Goal: Task Accomplishment & Management: Complete application form

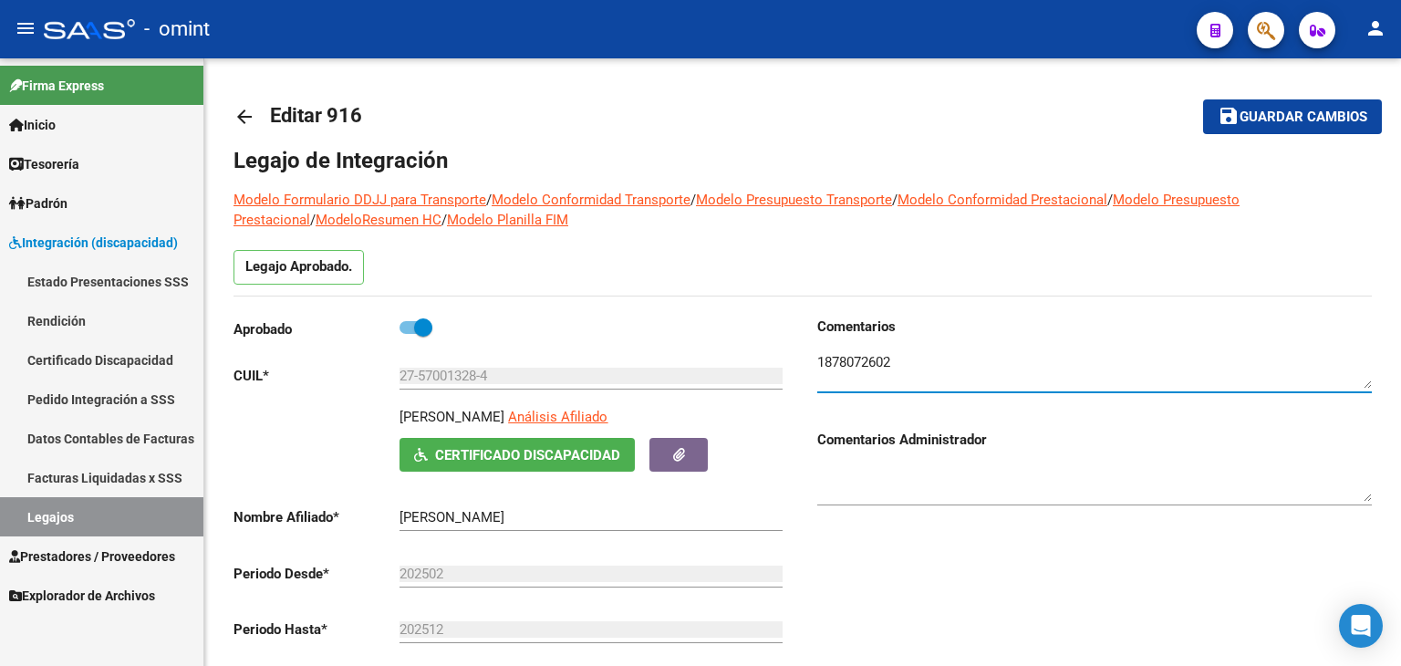
click at [66, 515] on link "Legajos" at bounding box center [101, 516] width 203 height 39
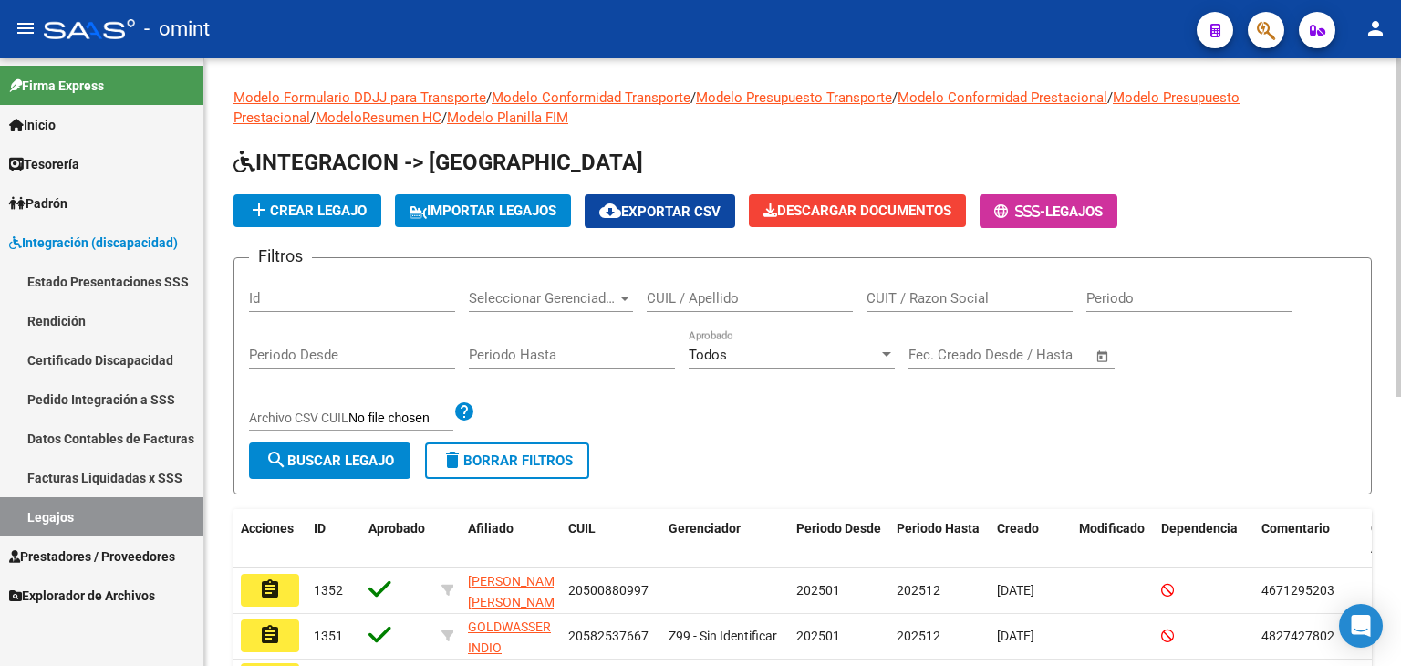
click at [934, 302] on input "CUIT / Razon Social" at bounding box center [969, 298] width 206 height 16
paste input "30712404007"
click at [361, 457] on span "search Buscar Legajo" at bounding box center [329, 460] width 129 height 16
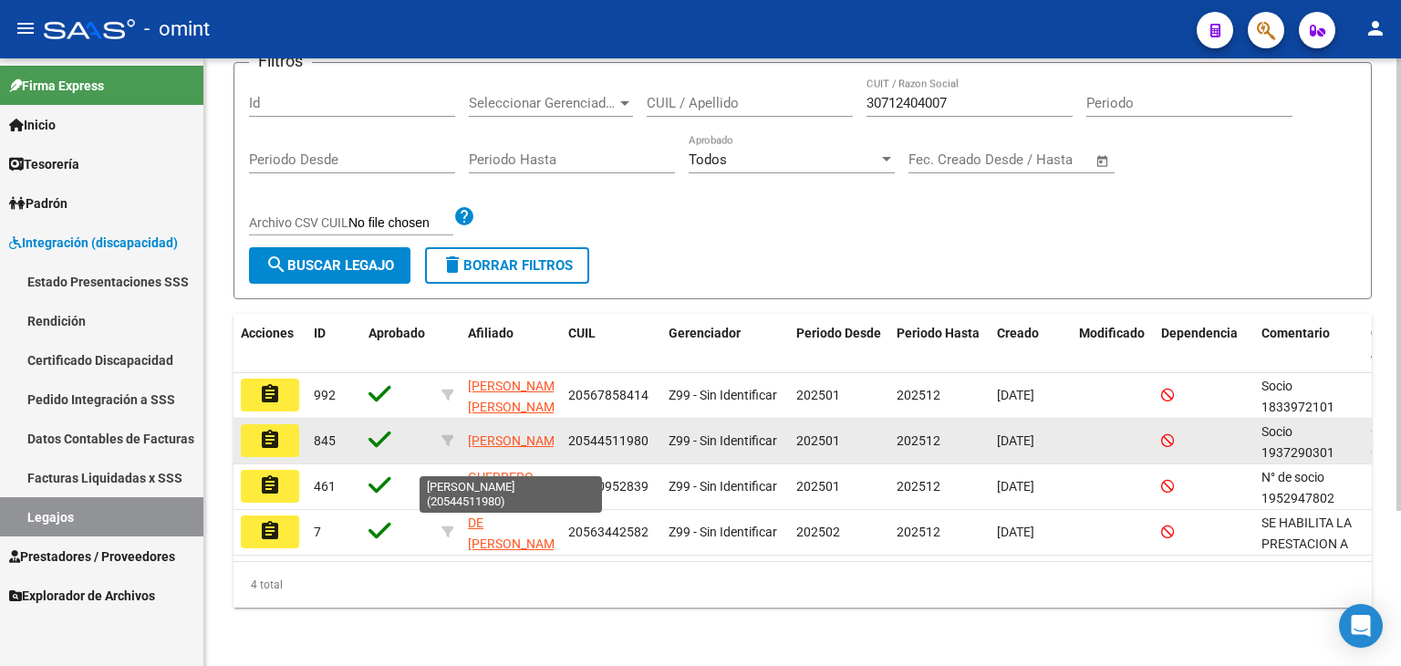
scroll to position [26, 0]
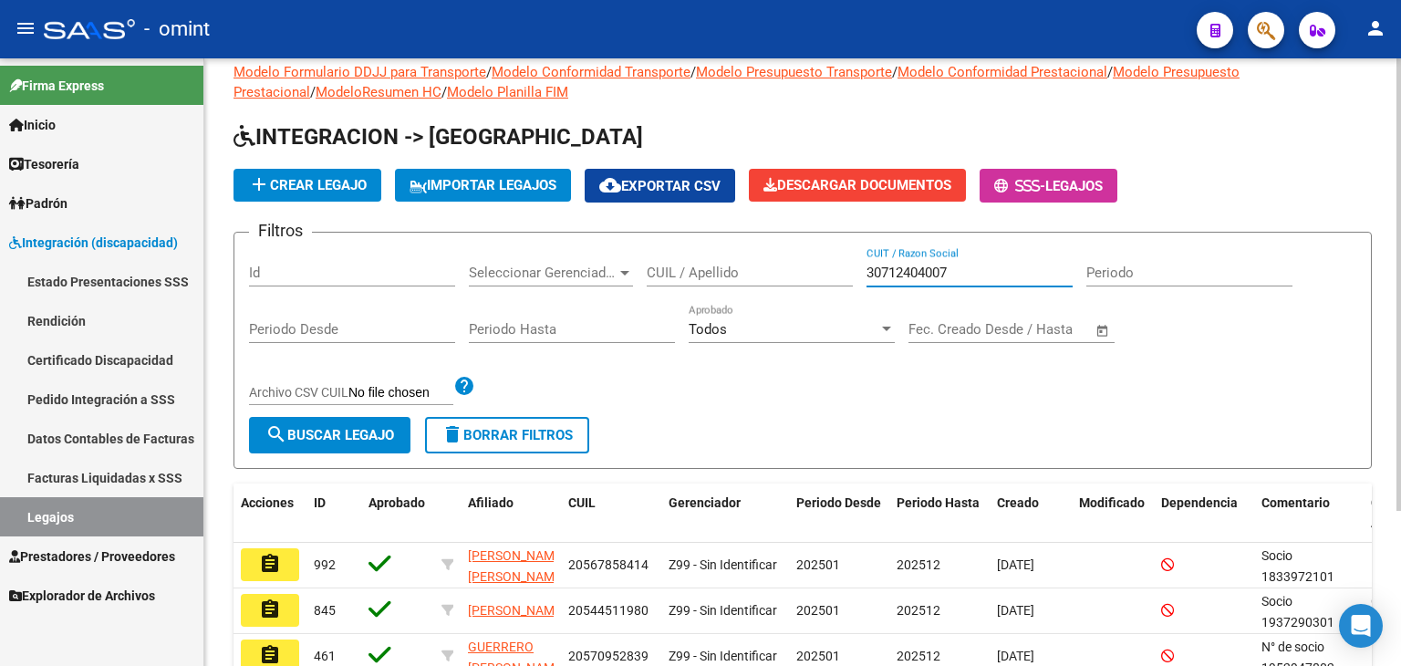
drag, startPoint x: 955, startPoint y: 267, endPoint x: 676, endPoint y: 235, distance: 280.8
click at [678, 236] on form "Filtros Id Seleccionar Gerenciador Seleccionar Gerenciador CUIL / Apellido 3071…" at bounding box center [802, 350] width 1138 height 237
paste input "7468593"
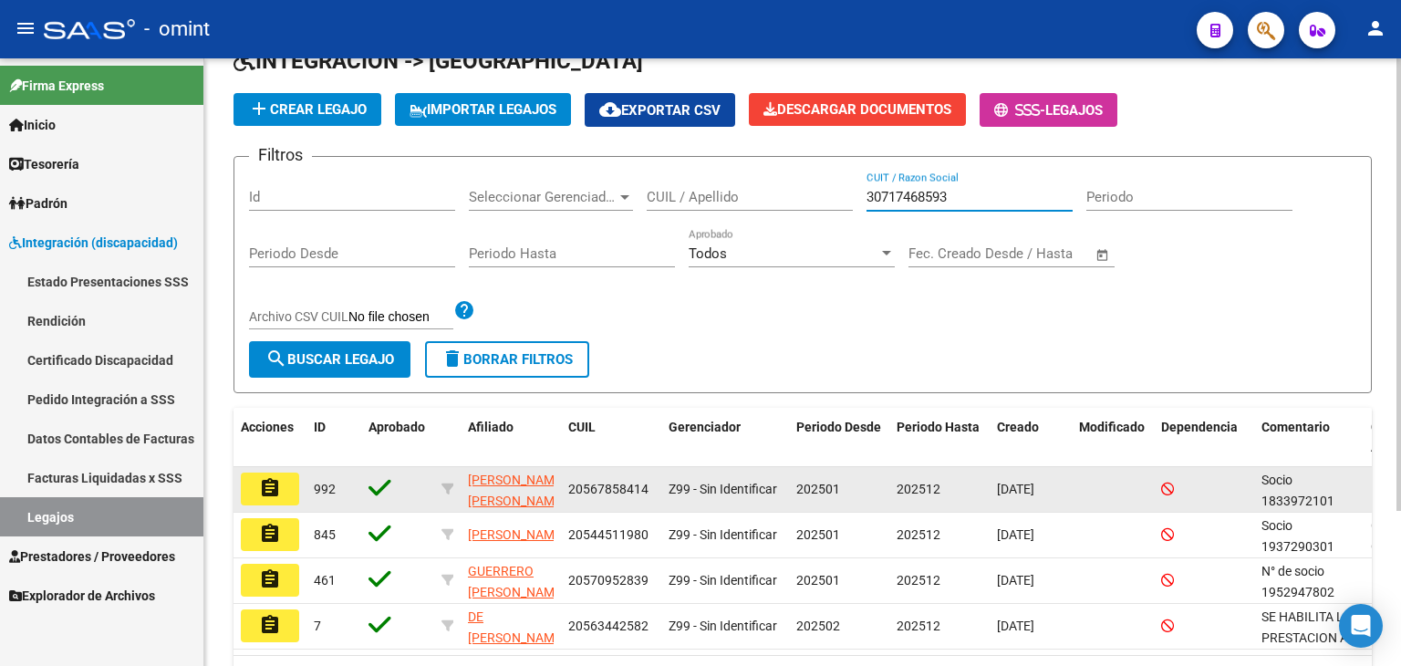
scroll to position [208, 0]
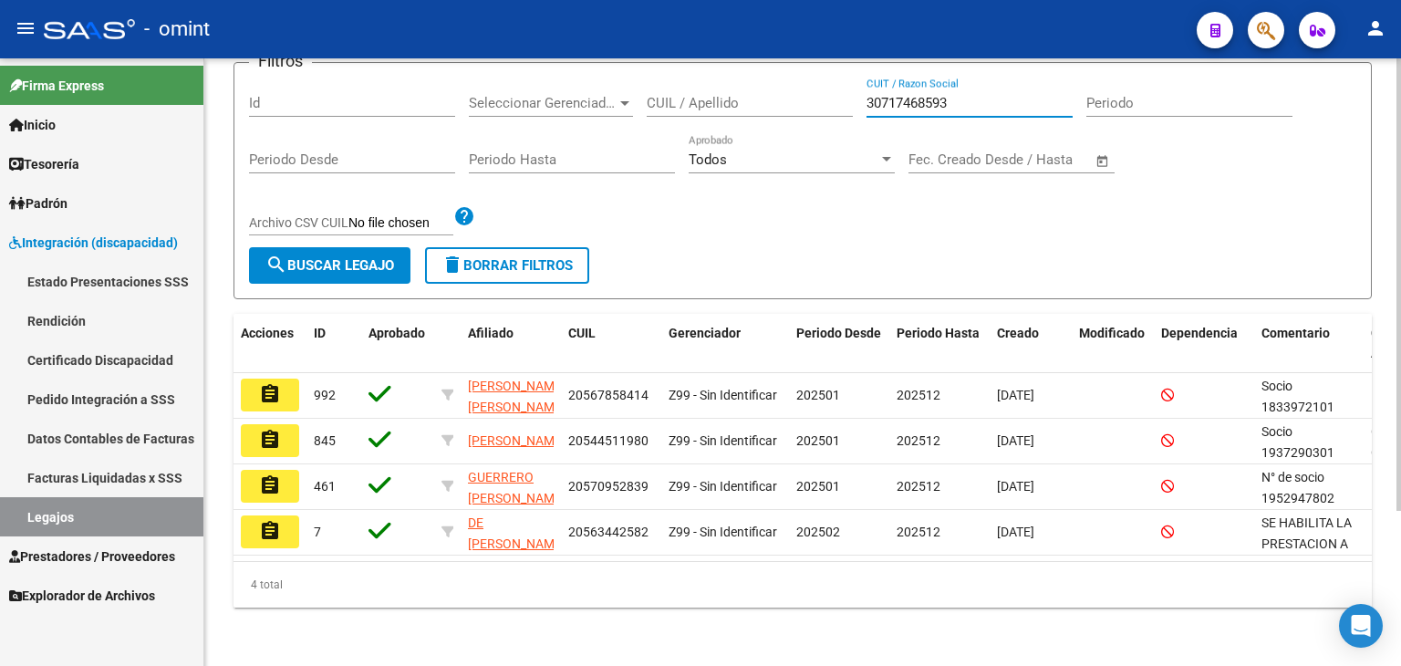
type input "30717468593"
click at [335, 247] on button "search Buscar Legajo" at bounding box center [329, 265] width 161 height 36
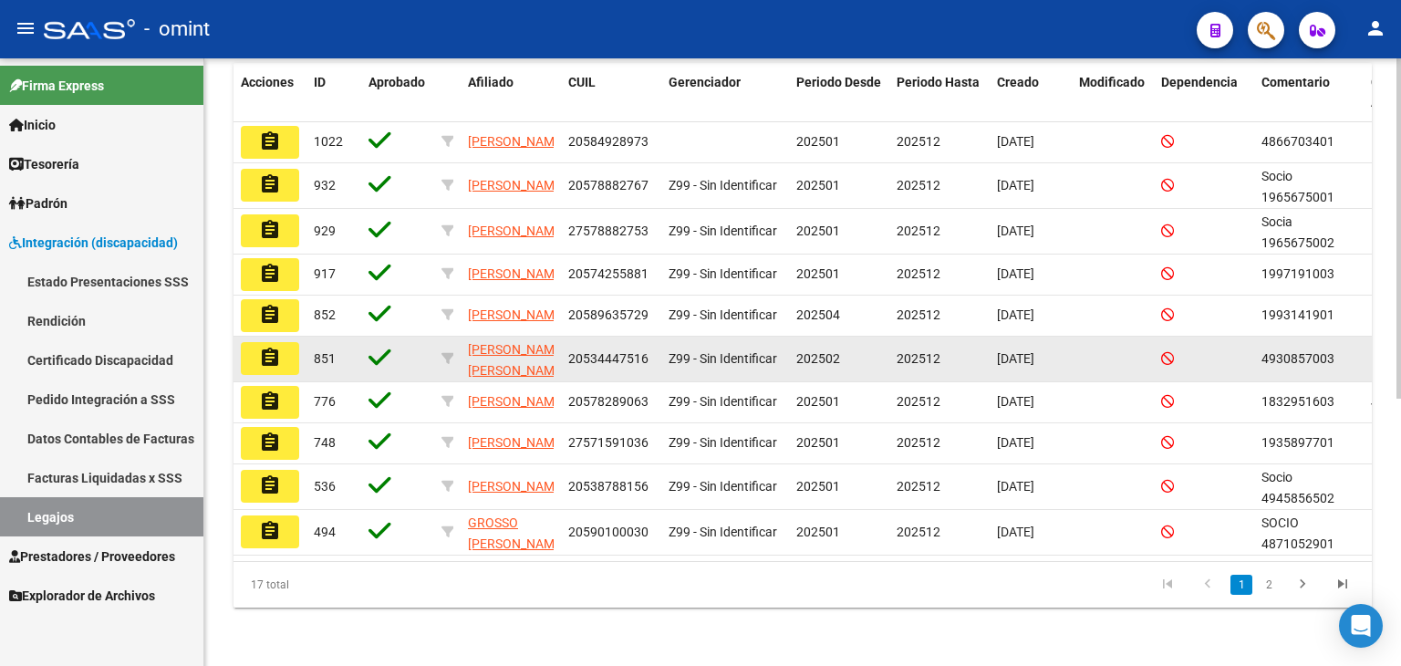
scroll to position [477, 0]
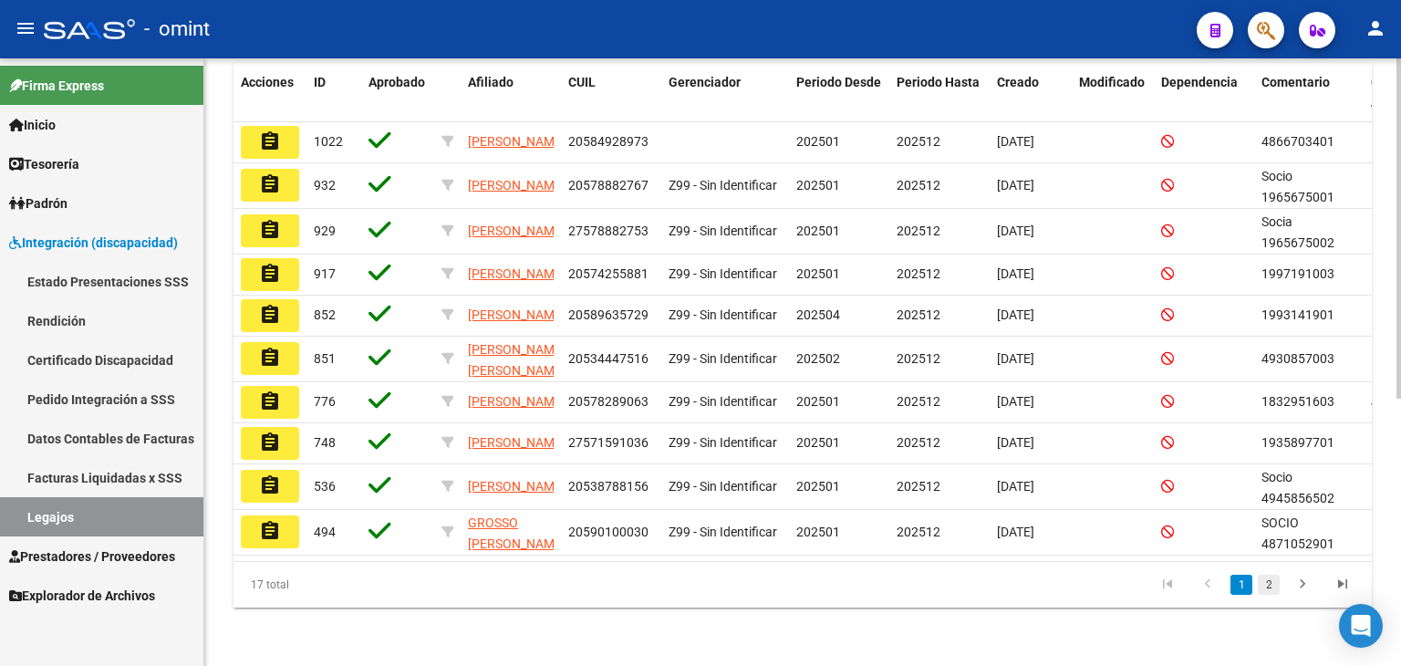
click at [1270, 584] on link "2" at bounding box center [1268, 584] width 22 height 20
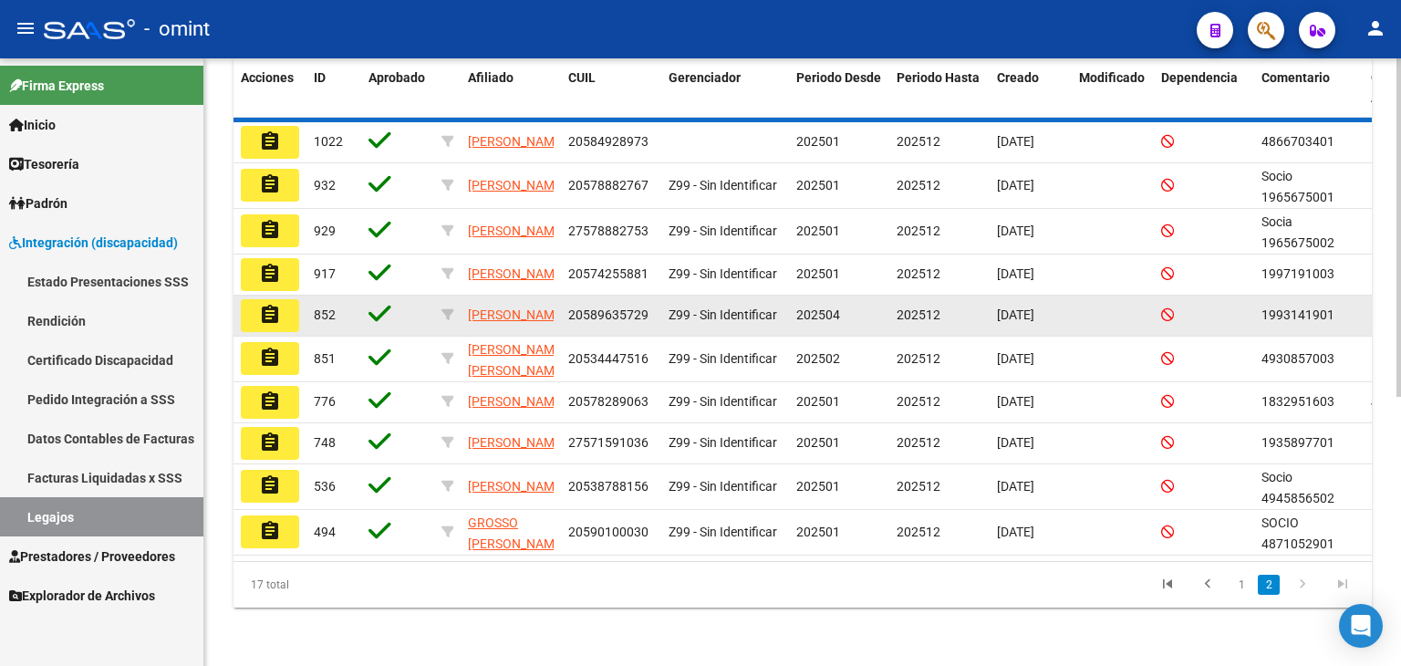
scroll to position [345, 0]
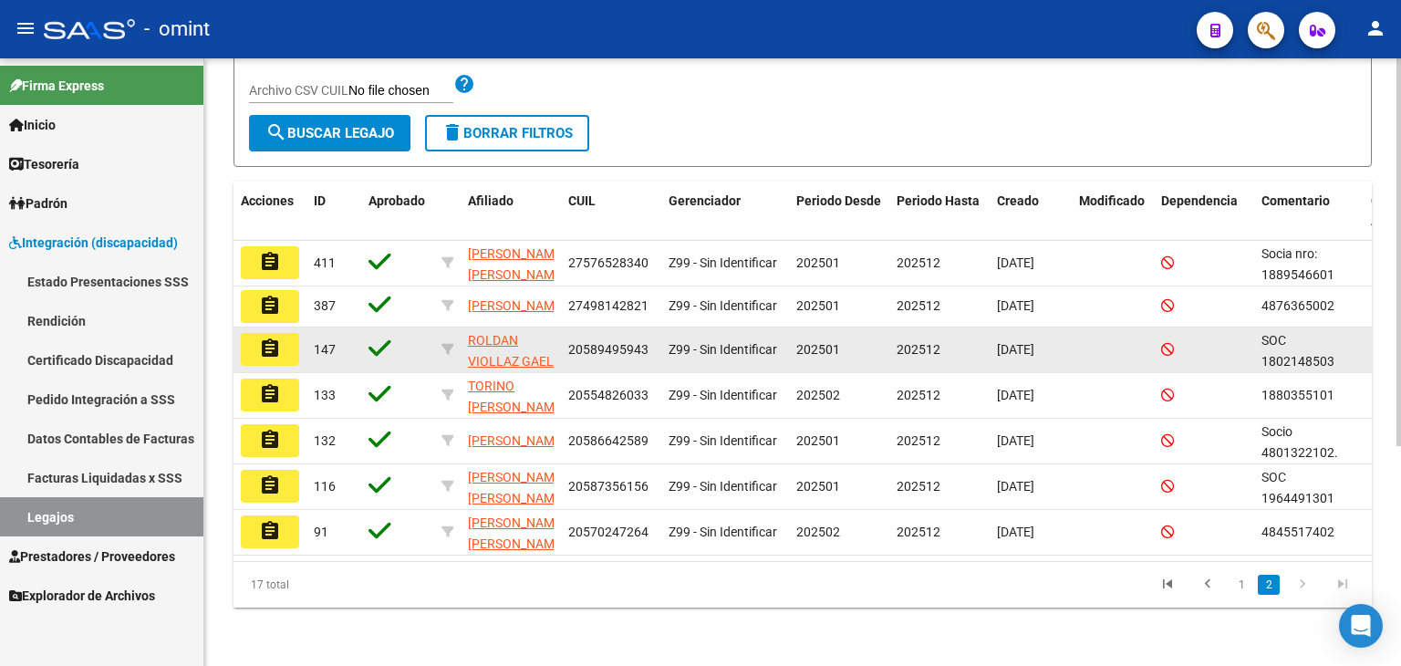
click at [250, 333] on button "assignment" at bounding box center [270, 349] width 58 height 33
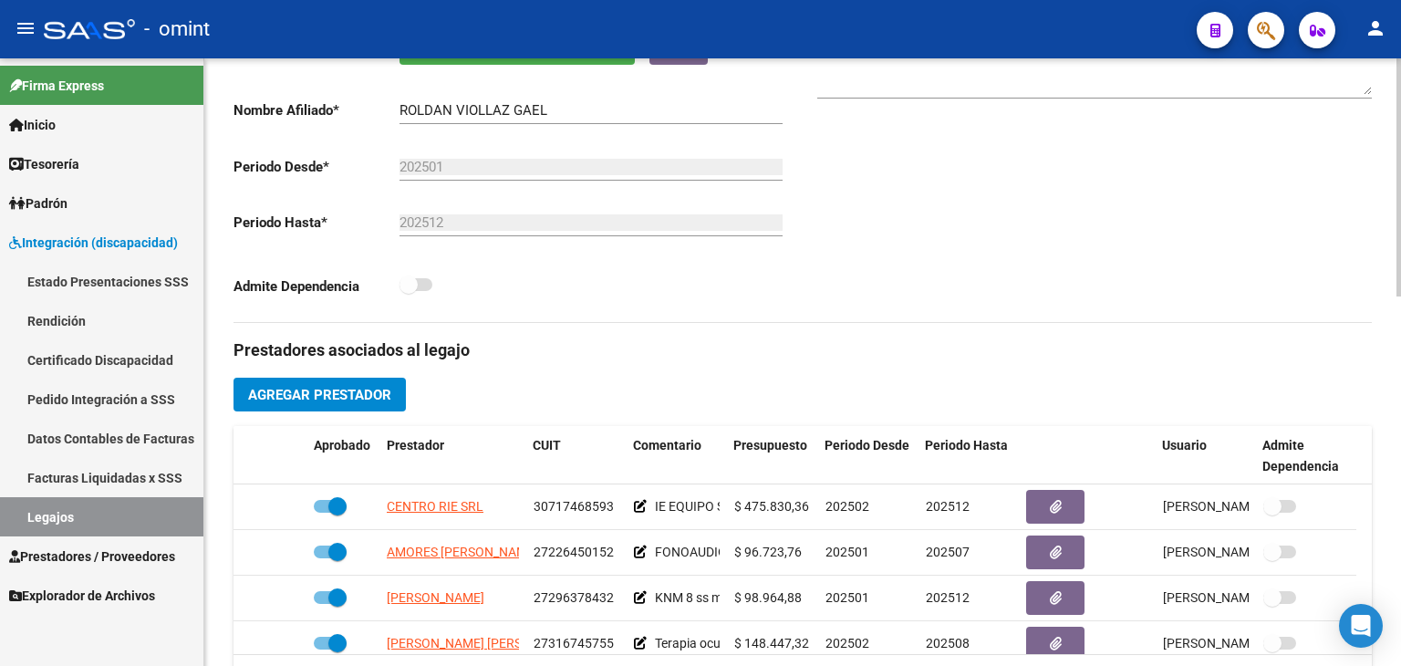
scroll to position [456, 0]
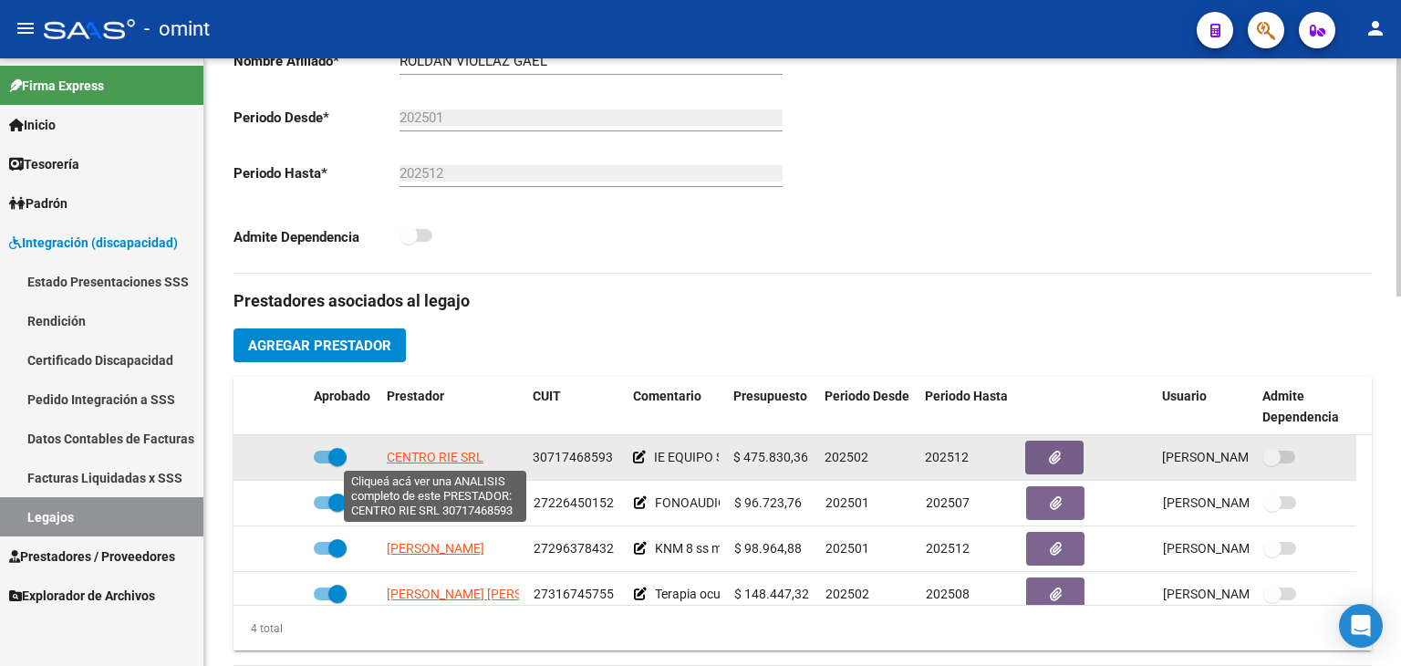
click at [398, 450] on span "CENTRO RIE SRL" at bounding box center [435, 457] width 97 height 15
type textarea "30717468593"
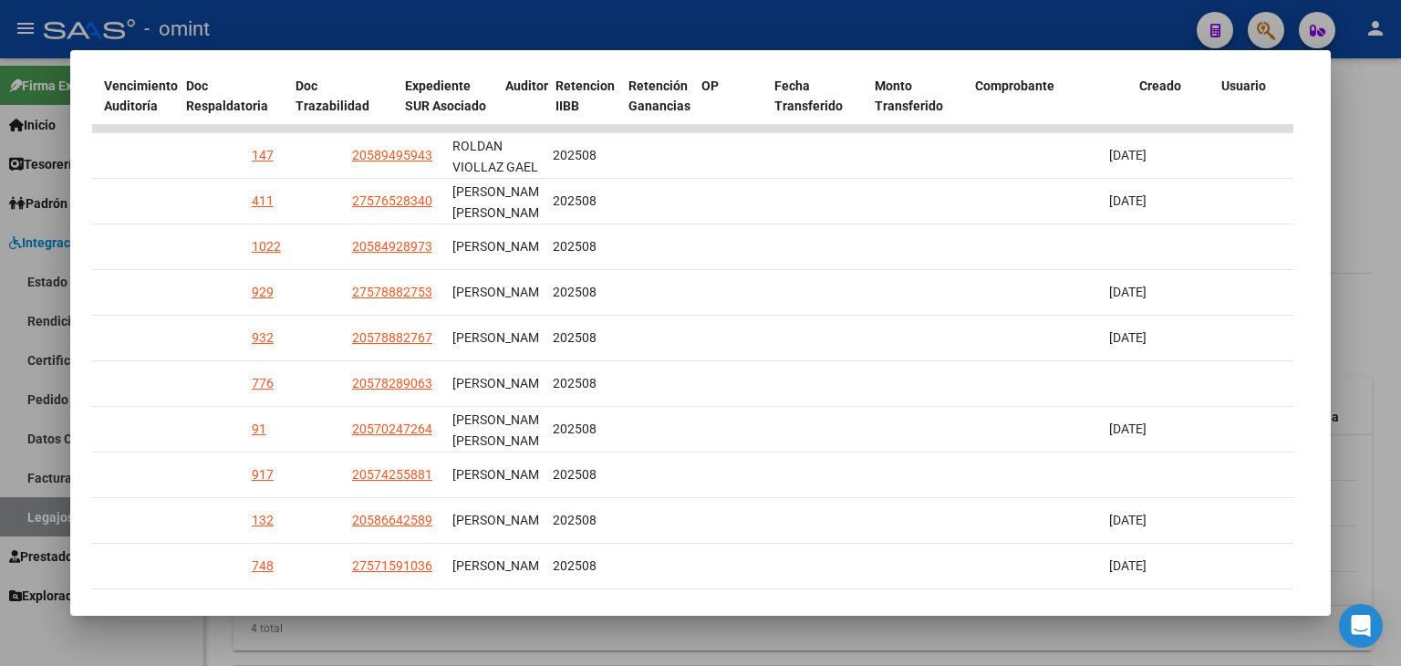
scroll to position [0, 0]
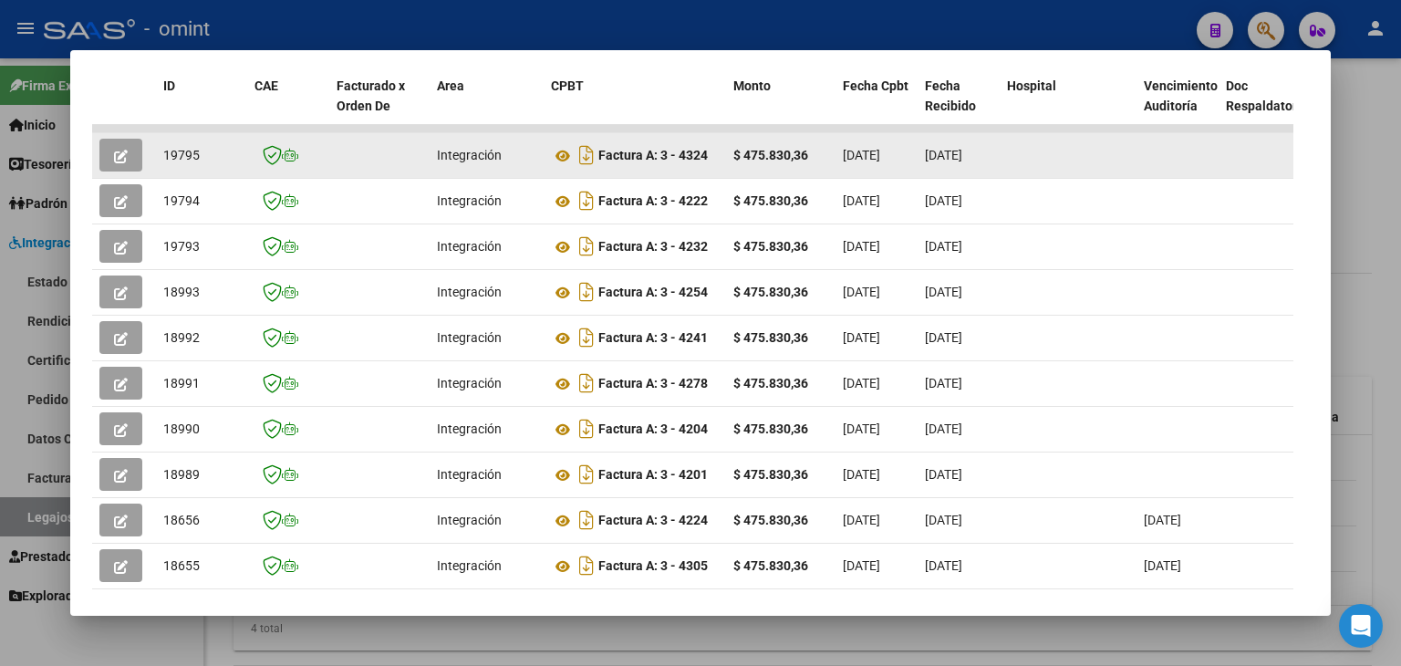
click at [114, 154] on icon "button" at bounding box center [121, 157] width 14 height 14
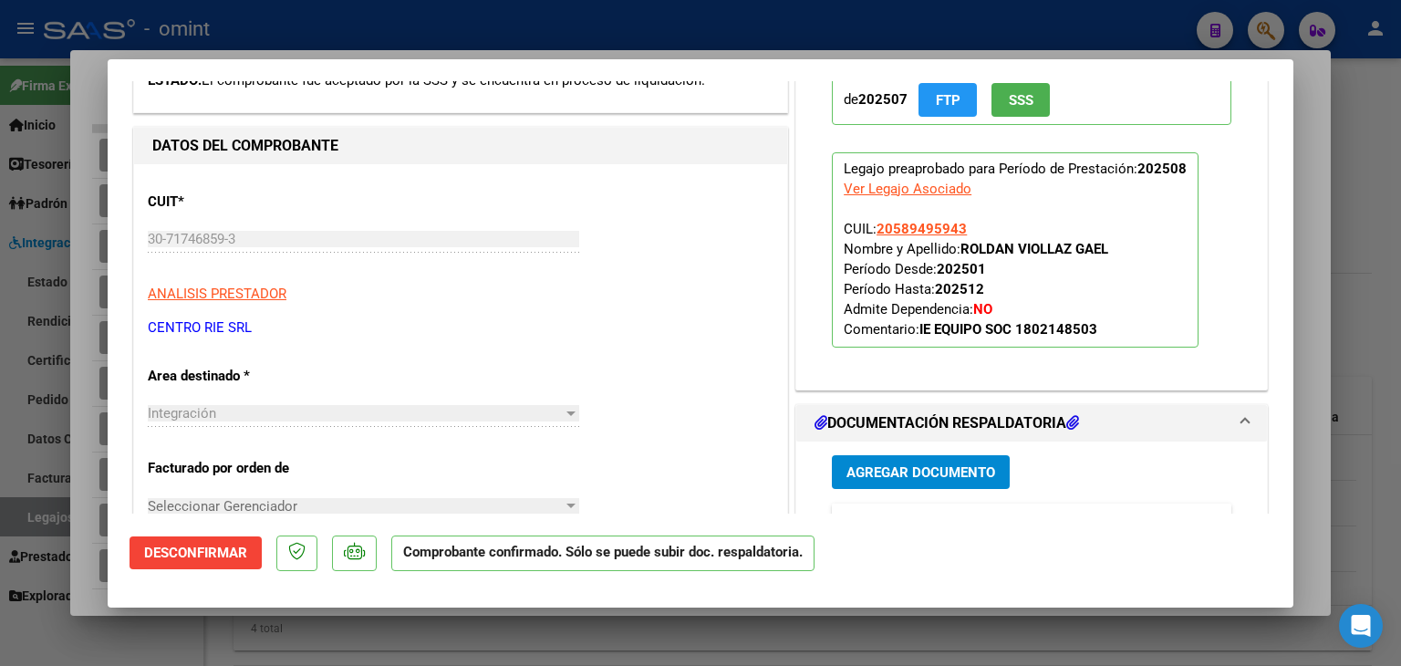
scroll to position [547, 0]
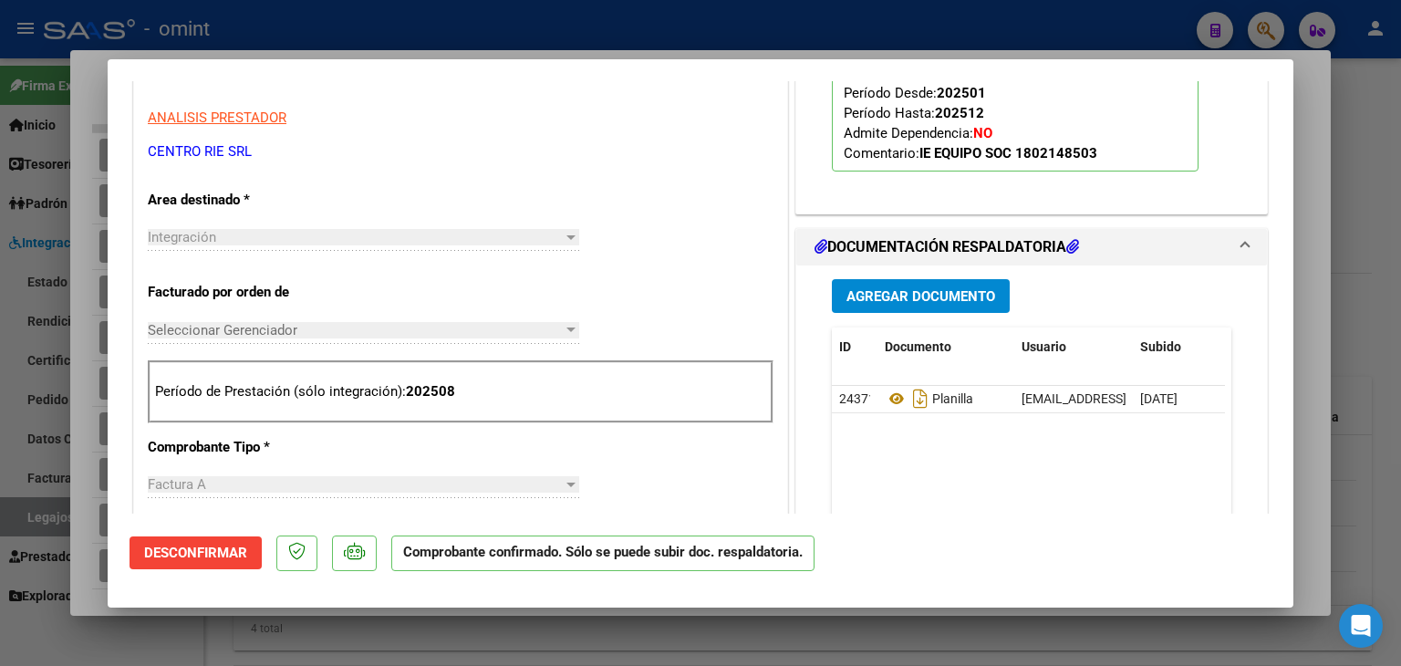
type input "$ 0,00"
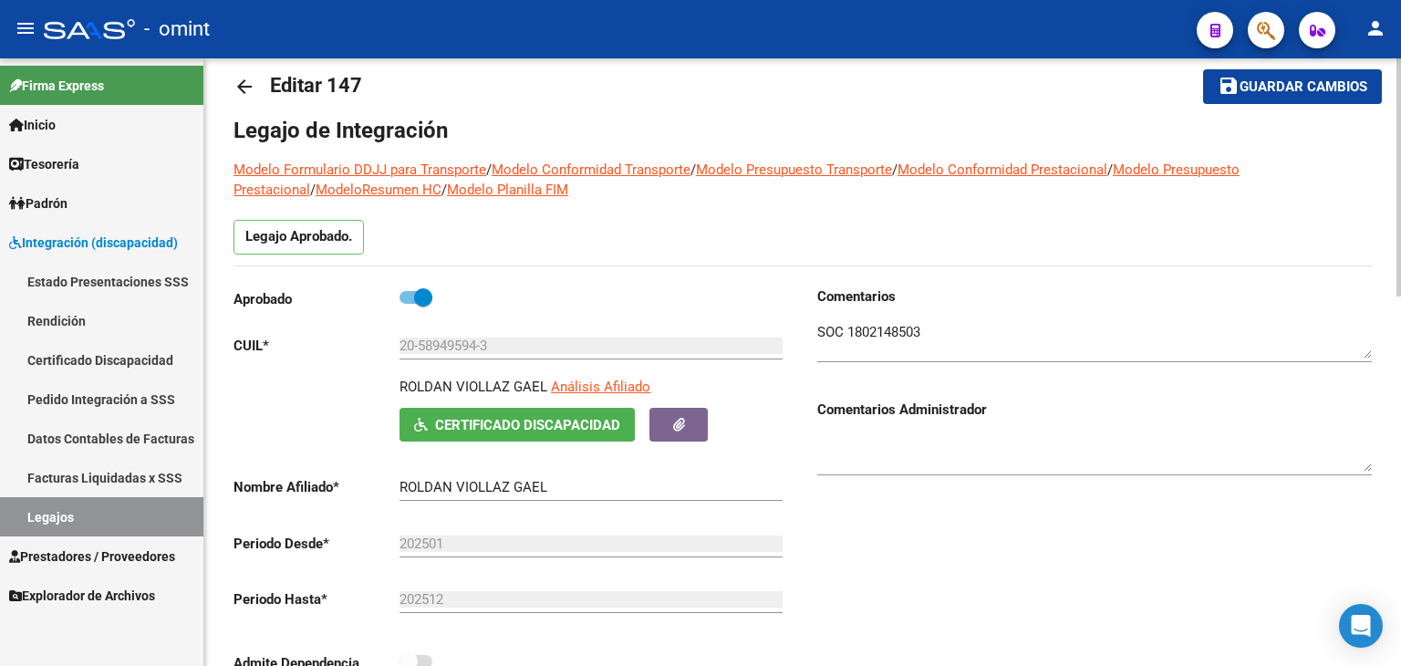
scroll to position [0, 0]
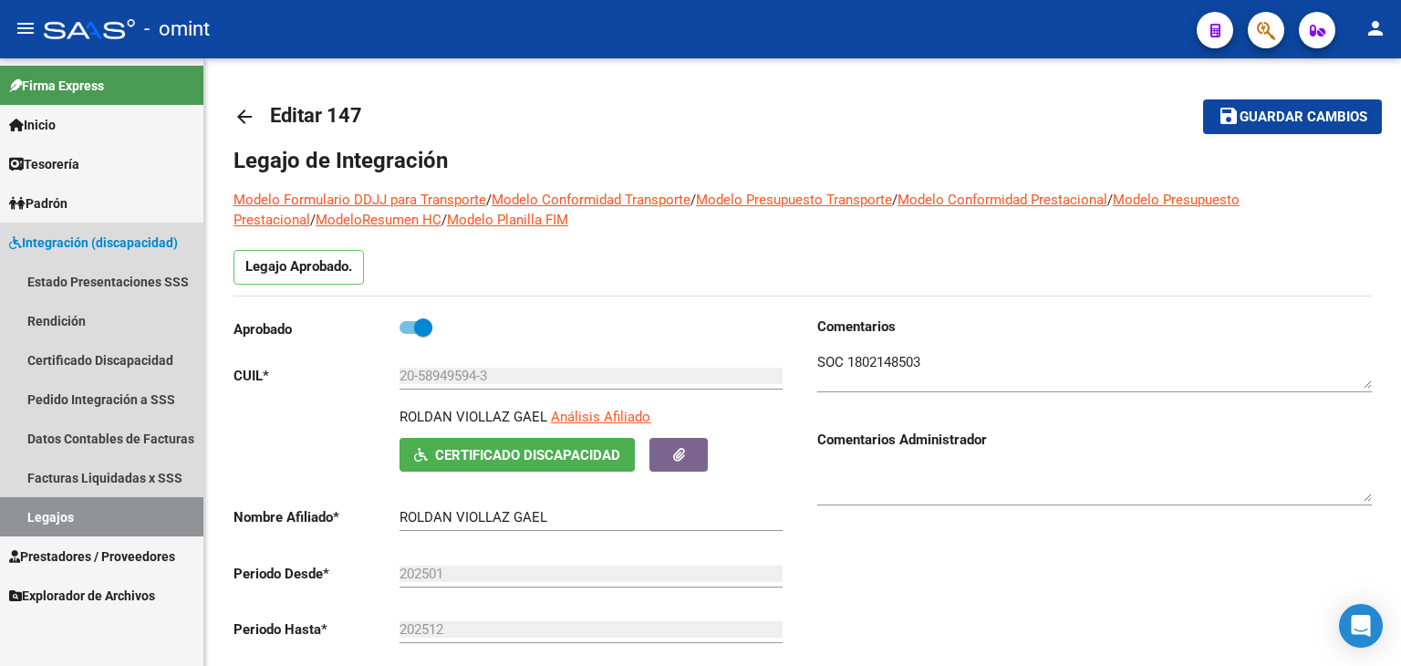
click at [70, 521] on link "Legajos" at bounding box center [101, 516] width 203 height 39
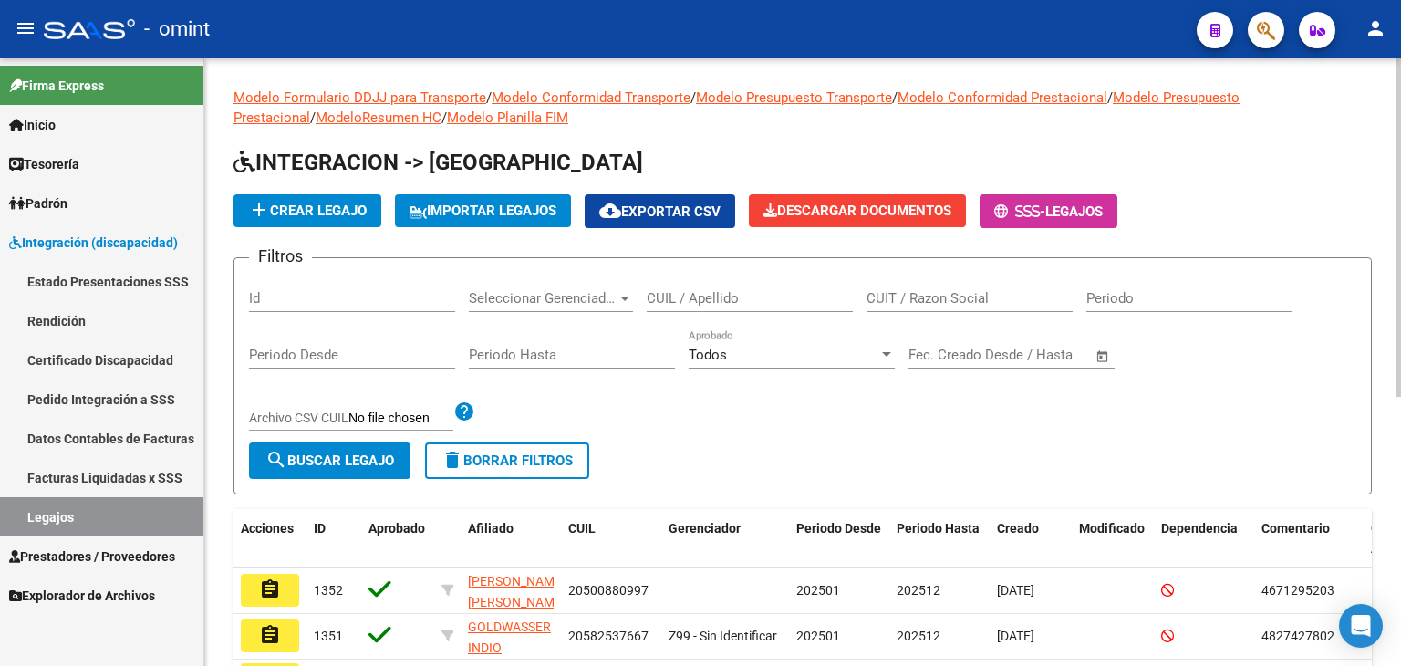
click at [928, 292] on input "CUIT / Razon Social" at bounding box center [969, 298] width 206 height 16
paste input "30716342855"
type input "30716342855"
click at [282, 457] on mat-icon "search" at bounding box center [276, 460] width 22 height 22
